Goal: Use online tool/utility: Use online tool/utility

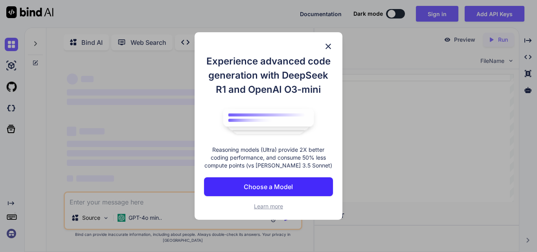
click at [331, 42] on img at bounding box center [327, 46] width 9 height 9
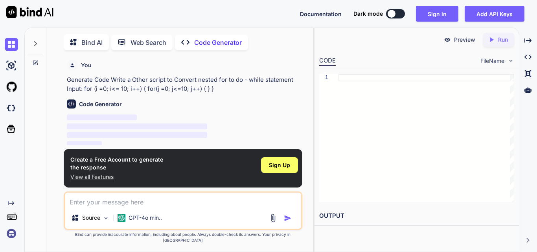
scroll to position [3, 0]
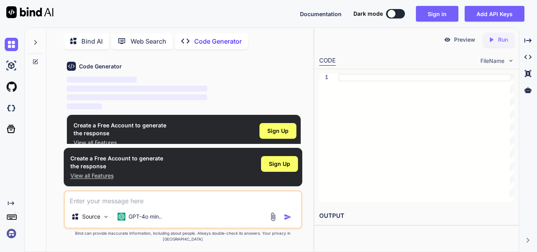
type textarea "x"
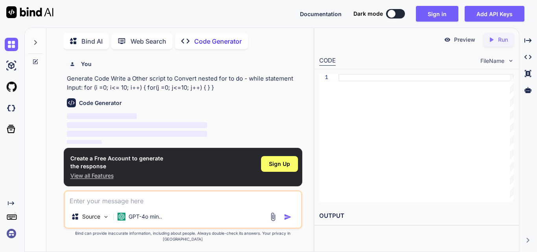
click at [173, 200] on textarea at bounding box center [183, 198] width 236 height 14
type textarea "t"
type textarea "x"
type textarea "ty"
type textarea "x"
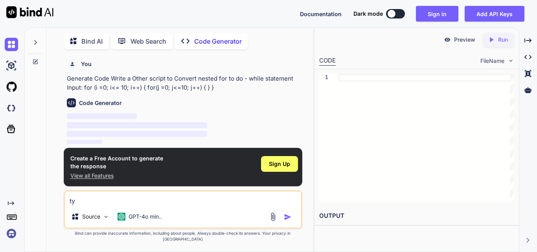
type textarea "typ"
type textarea "x"
type textarea "type"
type textarea "x"
type textarea "type"
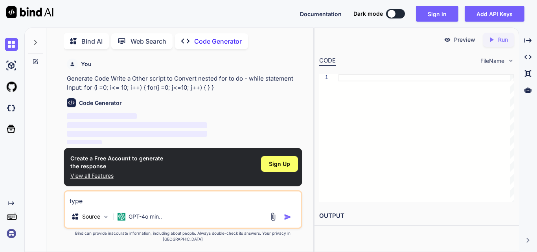
type textarea "x"
type textarea "type i"
type textarea "x"
type textarea "type in"
type textarea "x"
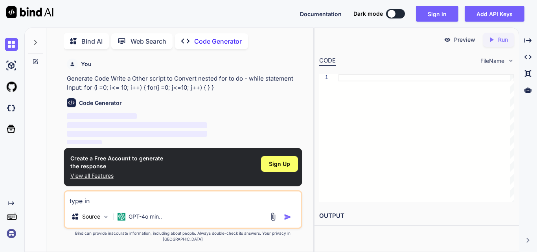
type textarea "type in"
type textarea "x"
type textarea "type in l"
type textarea "x"
type textarea "type in le"
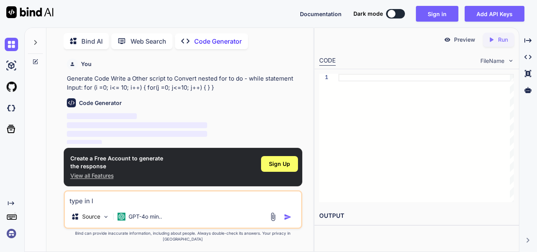
type textarea "x"
type textarea "type in lex"
type textarea "x"
type textarea "type in lexi"
type textarea "x"
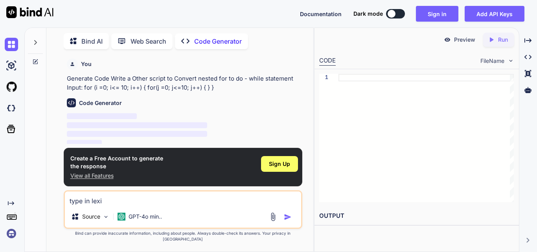
type textarea "type in lexic"
type textarea "x"
type textarea "type in lexica"
type textarea "x"
type textarea "type in lexical"
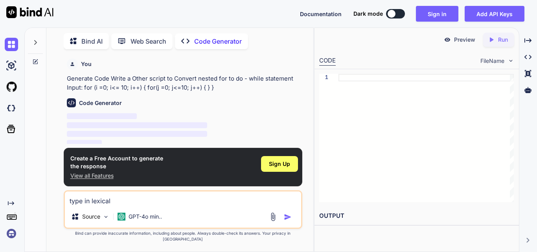
type textarea "x"
type textarea "type in lexical"
type textarea "x"
type textarea "type in lexical c"
type textarea "x"
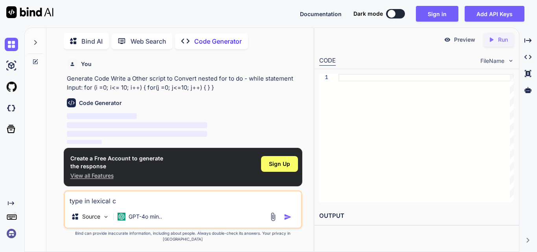
type textarea "type in lexical co"
type textarea "x"
type textarea "type in lexical cod"
type textarea "x"
type textarea "type in lexical code"
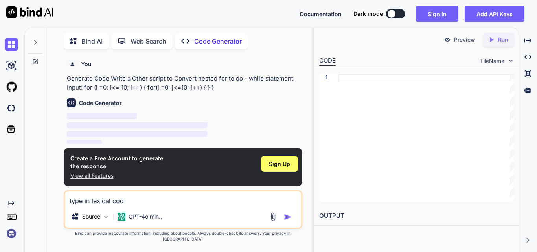
type textarea "x"
type textarea "type in lexical code\"
type textarea "x"
type textarea "type in lexical code"
type textarea "x"
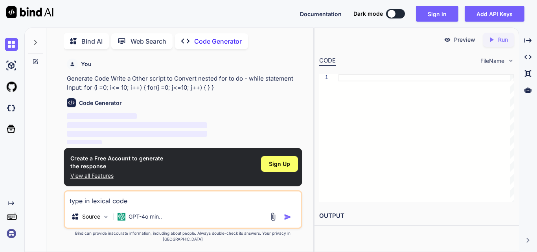
type textarea "type in lexical code"
click at [286, 221] on img "button" at bounding box center [288, 217] width 8 height 8
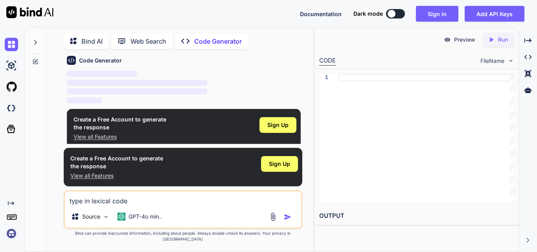
scroll to position [44, 0]
